Goal: Communication & Community: Ask a question

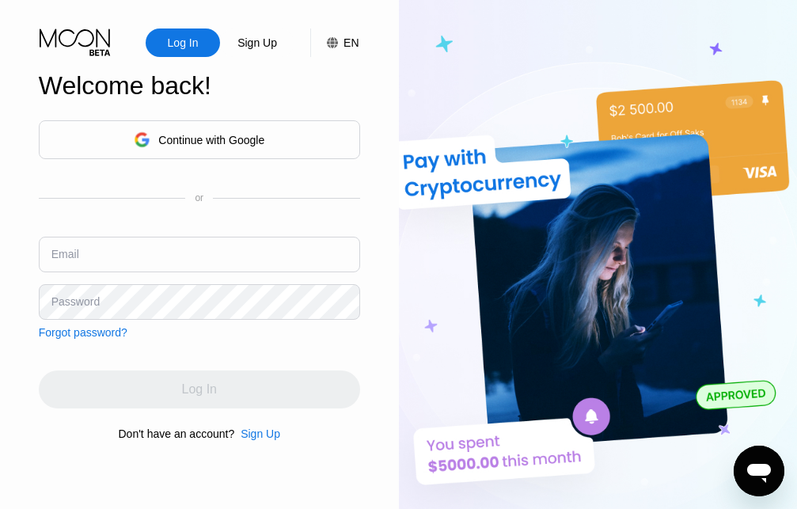
click at [76, 252] on div "Email" at bounding box center [65, 254] width 28 height 13
click at [99, 254] on input "text" at bounding box center [199, 255] width 321 height 36
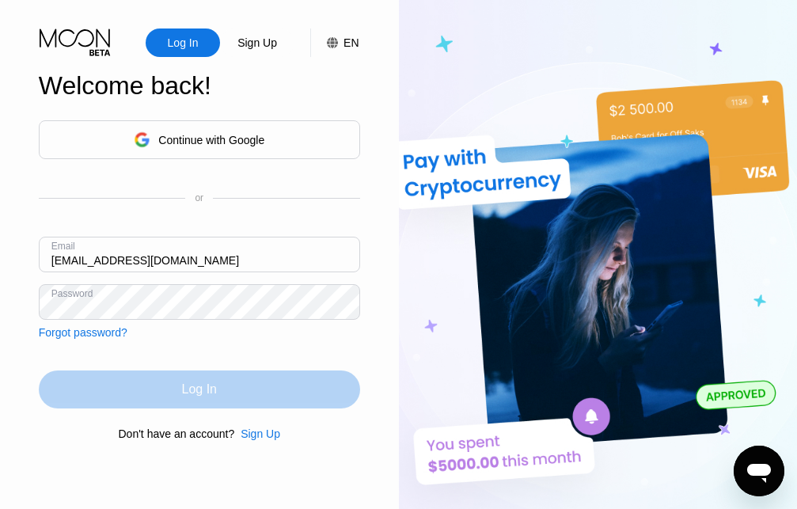
click at [207, 395] on div "Log In" at bounding box center [199, 389] width 35 height 16
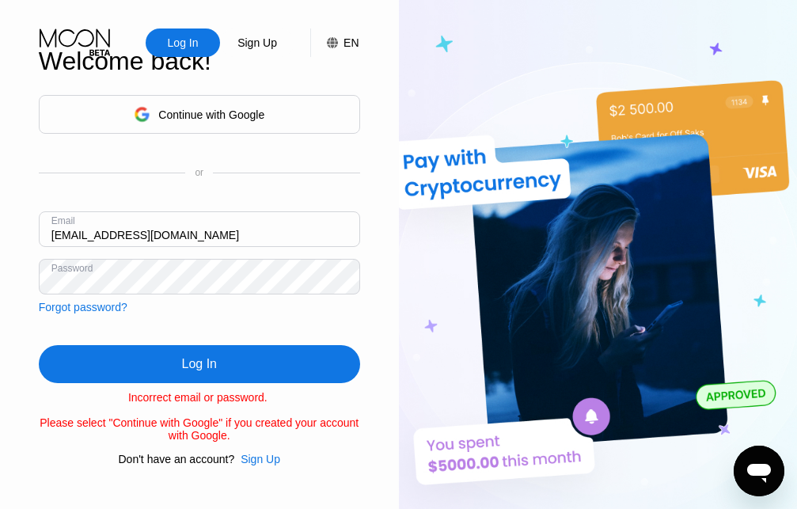
click at [66, 233] on input "[EMAIL_ADDRESS][DOMAIN_NAME]" at bounding box center [199, 229] width 321 height 36
type input "[EMAIL_ADDRESS][DOMAIN_NAME]"
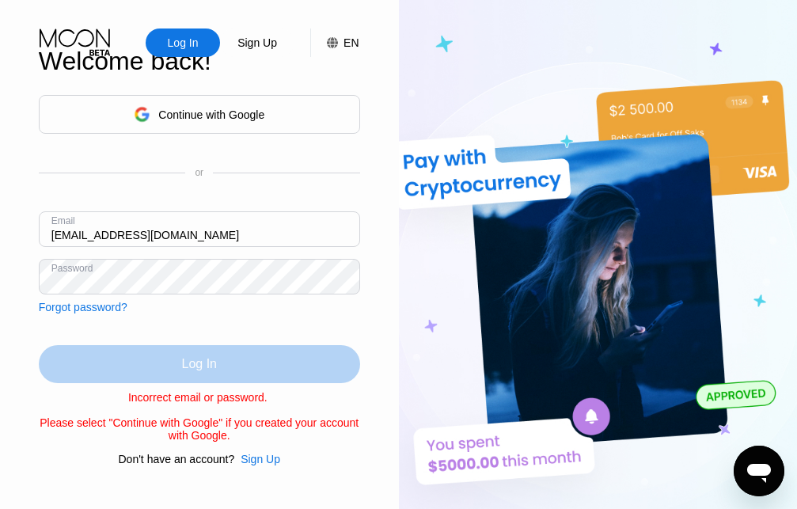
click at [203, 359] on div "Log In" at bounding box center [199, 364] width 35 height 16
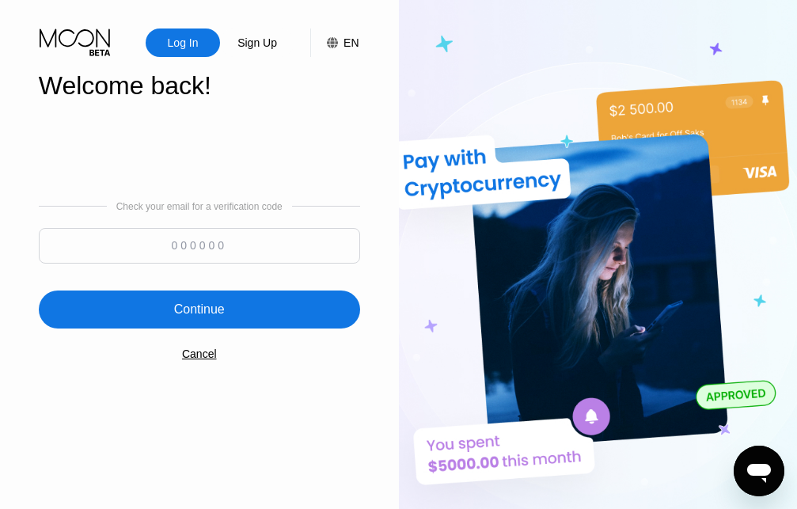
click at [190, 246] on input at bounding box center [199, 246] width 321 height 36
type input "730213"
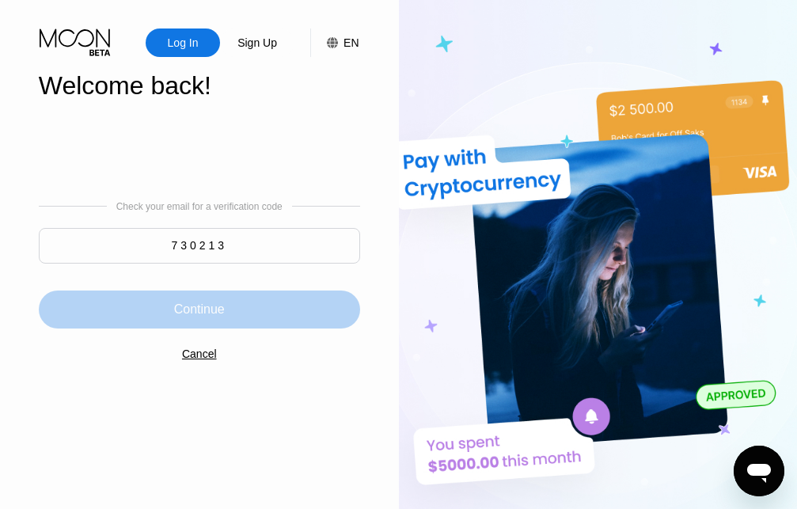
click at [210, 315] on div "Continue" at bounding box center [199, 310] width 51 height 16
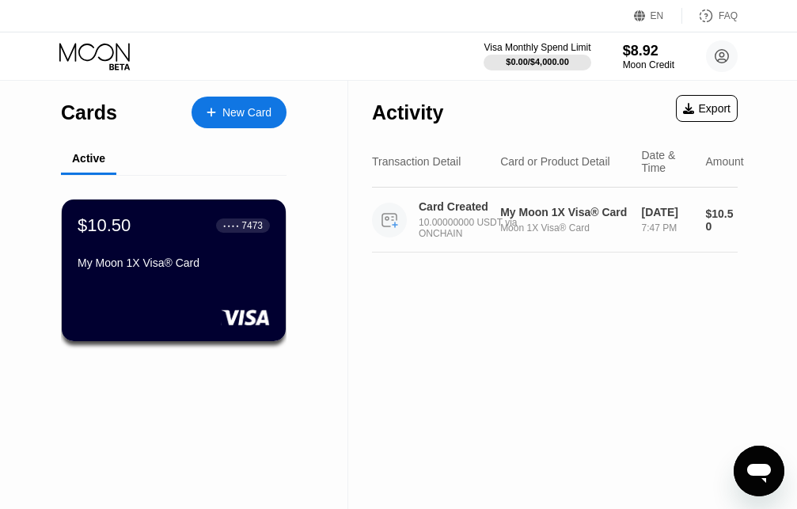
click at [428, 239] on div "10.00000000 USDT via ONCHAIN" at bounding box center [471, 228] width 104 height 22
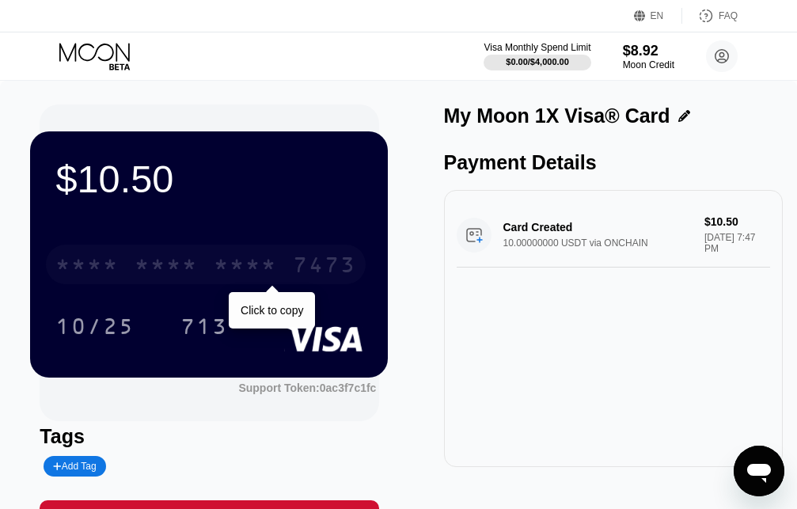
click at [237, 264] on div "* * * *" at bounding box center [245, 266] width 63 height 25
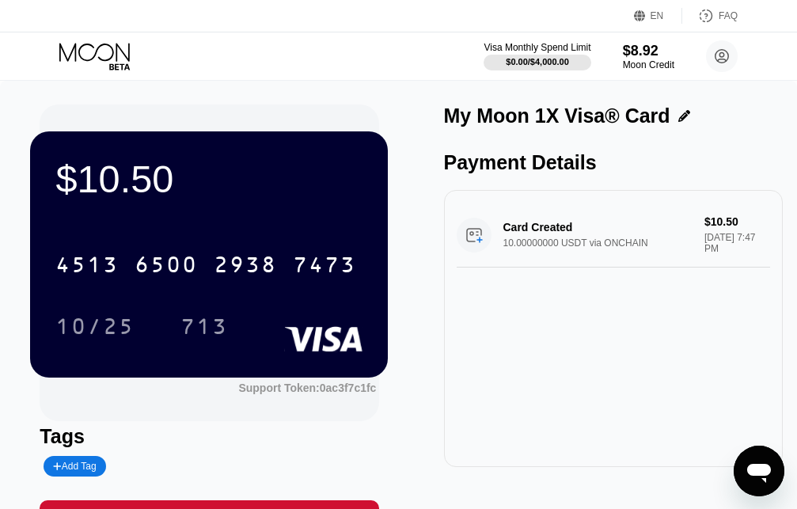
click at [765, 480] on icon "Open messaging window" at bounding box center [759, 473] width 24 height 19
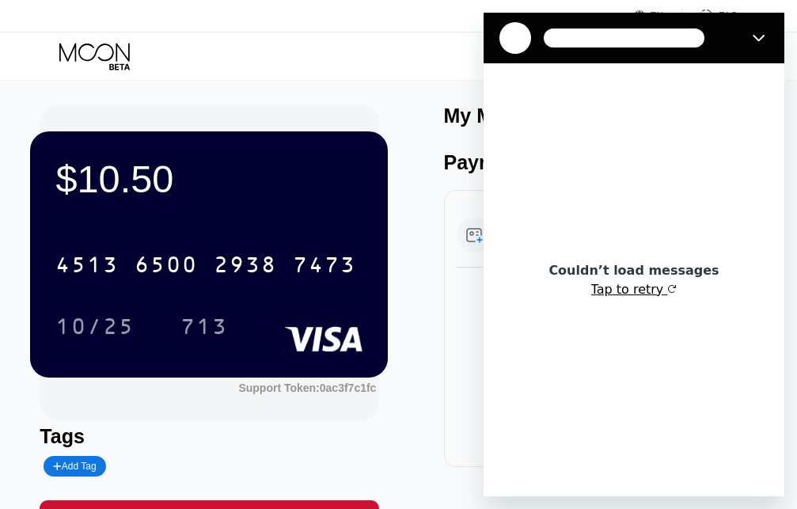
click at [667, 287] on icon "button" at bounding box center [671, 288] width 9 height 9
click at [669, 292] on icon "button" at bounding box center [672, 288] width 7 height 7
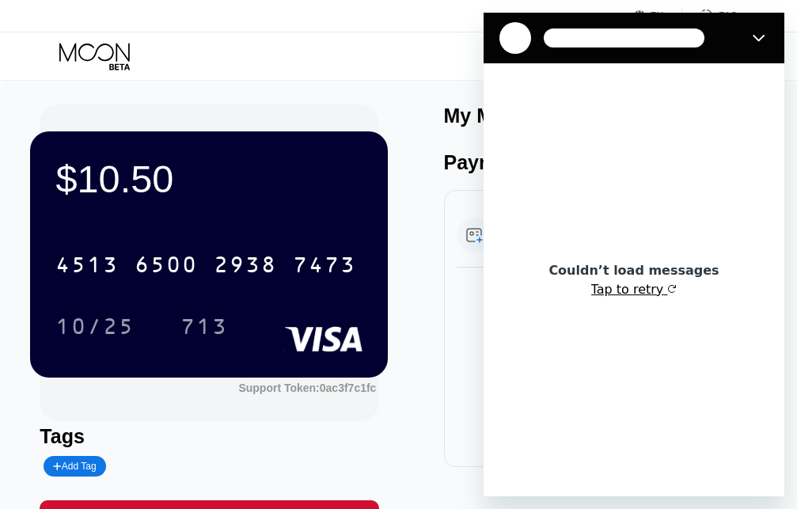
click at [669, 292] on icon "button" at bounding box center [672, 288] width 7 height 7
click at [462, 385] on div "Card Created 10.00000000 USDT via ONCHAIN $10.50 [DATE] 7:47 PM" at bounding box center [613, 328] width 339 height 277
click at [450, 74] on div "Visa Monthly Spend Limit $0.00 / $4,000.00 $8.92 Moon Credit [PERSON_NAME] [EMA…" at bounding box center [398, 55] width 797 height 47
click at [757, 38] on icon "Close" at bounding box center [759, 38] width 12 height 7
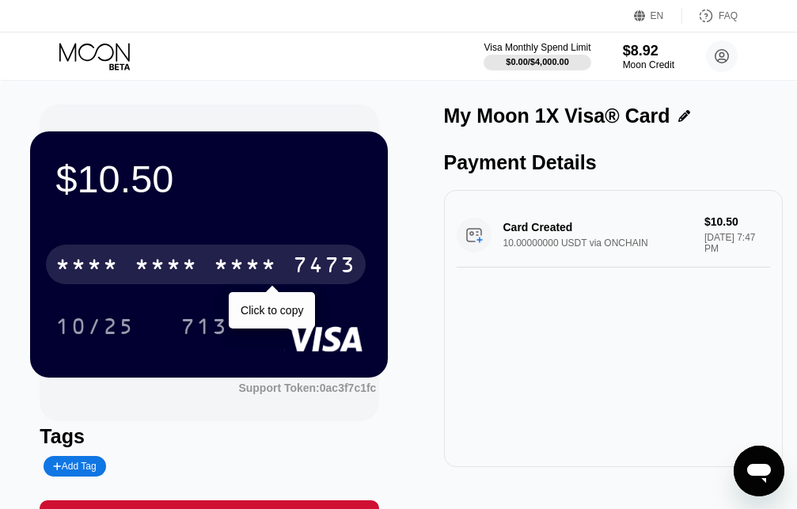
click at [257, 254] on div "* * * * * * * * * * * * 7473" at bounding box center [206, 265] width 320 height 40
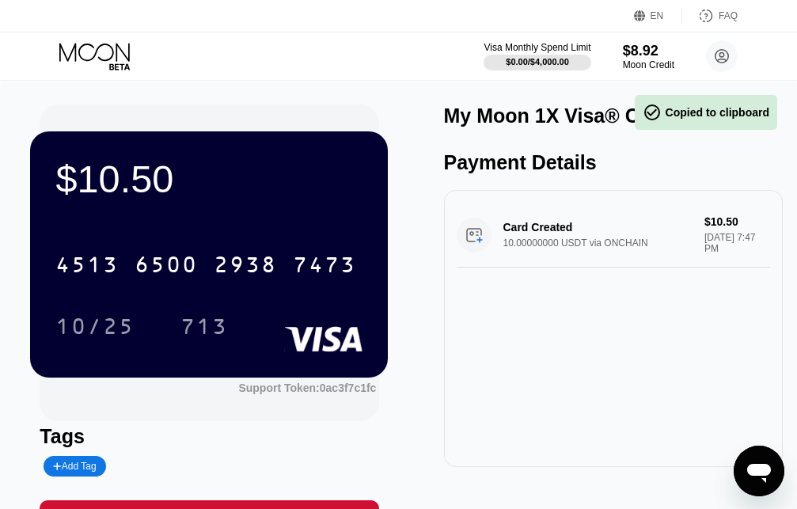
click at [755, 469] on icon "Open messaging window" at bounding box center [759, 473] width 24 height 19
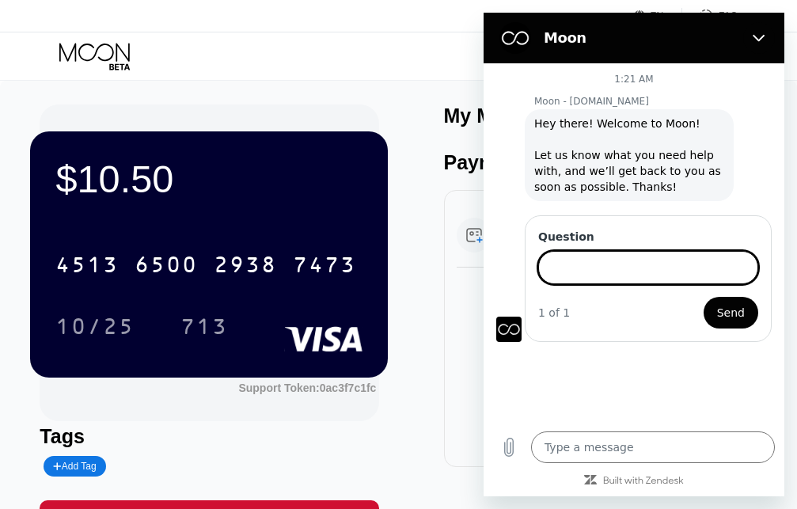
type textarea "x"
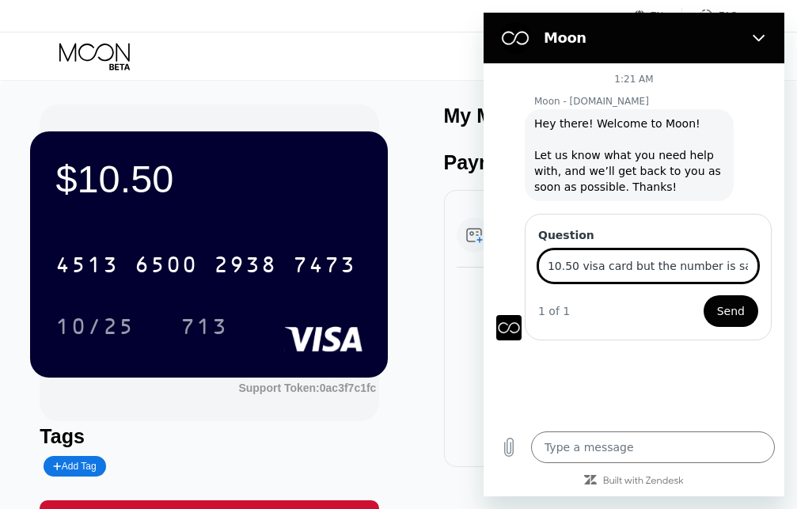
scroll to position [0, 244]
type input "good morning i have just buth 10.50 visa card but the number is saying invalid …"
click at [650, 249] on input "good morning i have just buth 10.50 visa card but the number is saying invalid …" at bounding box center [648, 265] width 220 height 33
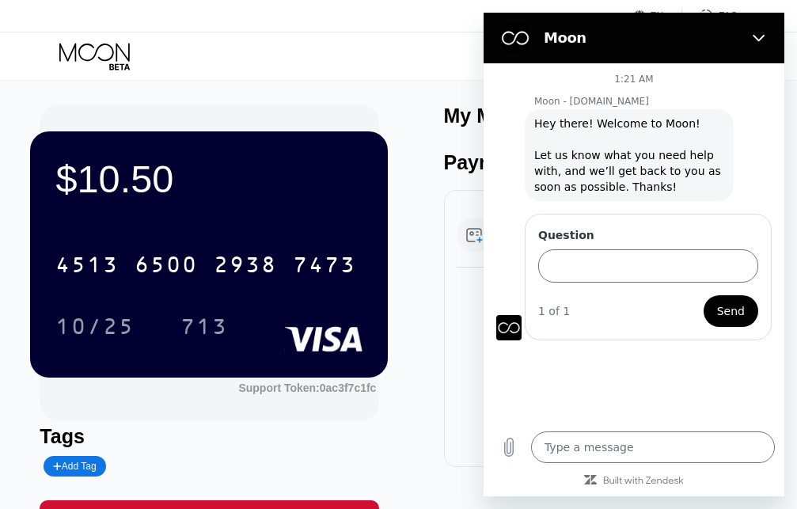
click at [631, 355] on div "1:21 AM Moon - paywithmoon.com Moon - paywithmoon.com says: Hey there! Welcome …" at bounding box center [634, 242] width 301 height 359
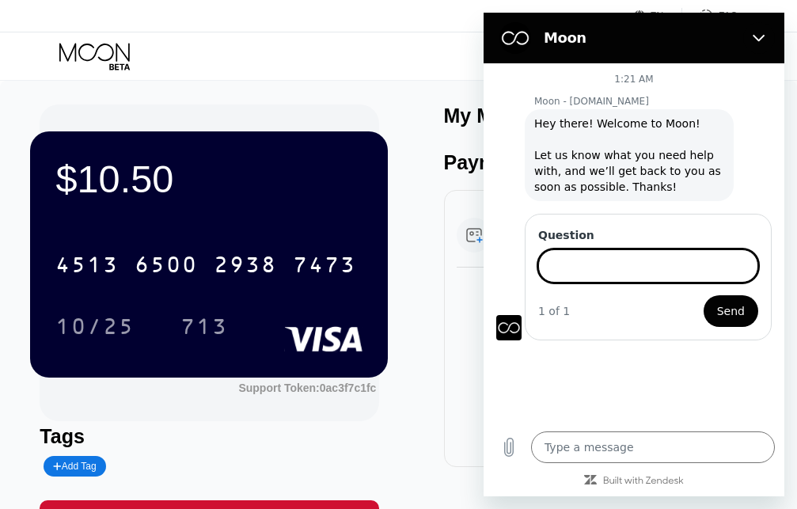
click at [586, 249] on input "Question" at bounding box center [648, 265] width 220 height 33
type textarea "x"
